Goal: Consume media (video, audio)

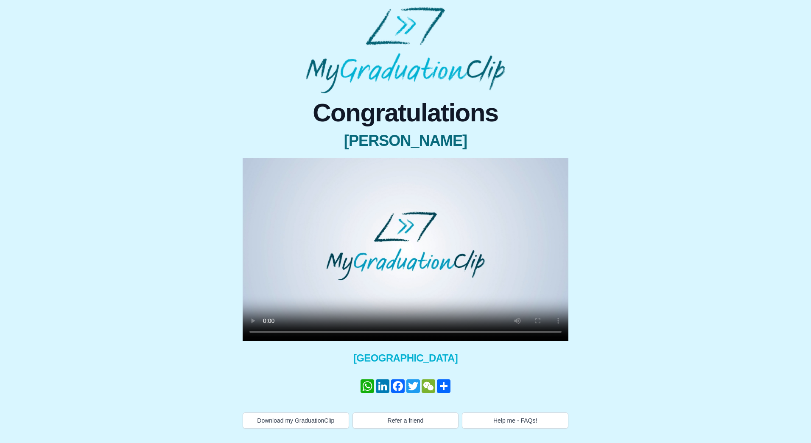
click at [290, 141] on span "[PERSON_NAME]" at bounding box center [406, 140] width 326 height 17
click at [613, 363] on div "Congratulations [PERSON_NAME] × Share your GraduationClip now! WhatsApp LinkedI…" at bounding box center [405, 260] width 797 height 335
click at [236, 127] on div "Congratulations [PERSON_NAME] × Share your GraduationClip now! WhatsApp LinkedI…" at bounding box center [405, 264] width 346 height 328
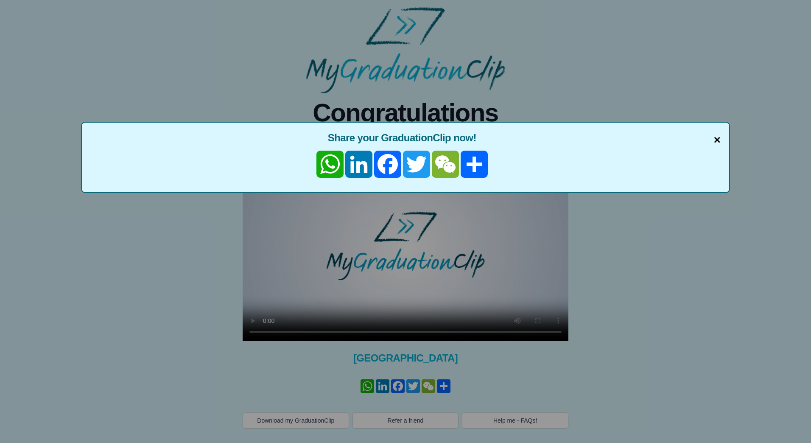
click at [718, 141] on span "×" at bounding box center [716, 140] width 7 height 18
